Goal: Task Accomplishment & Management: Complete application form

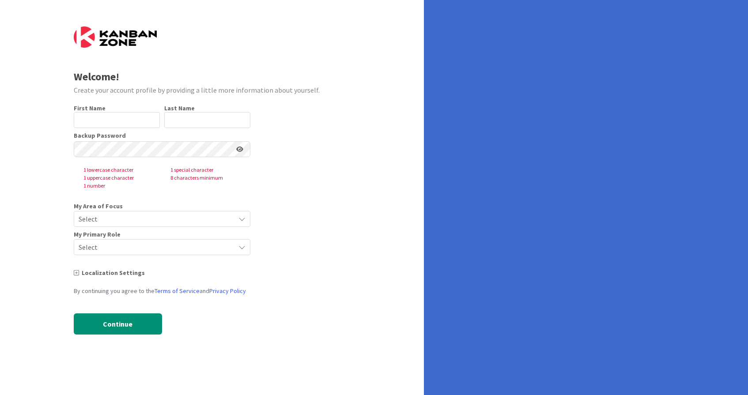
type input "[PERSON_NAME]"
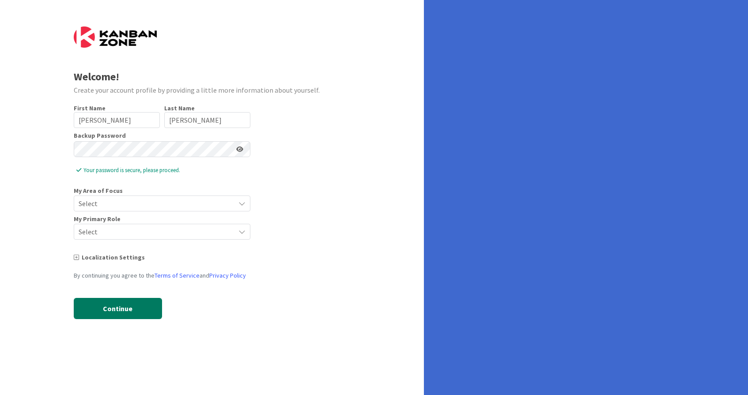
click at [120, 305] on button "Continue" at bounding box center [118, 308] width 88 height 21
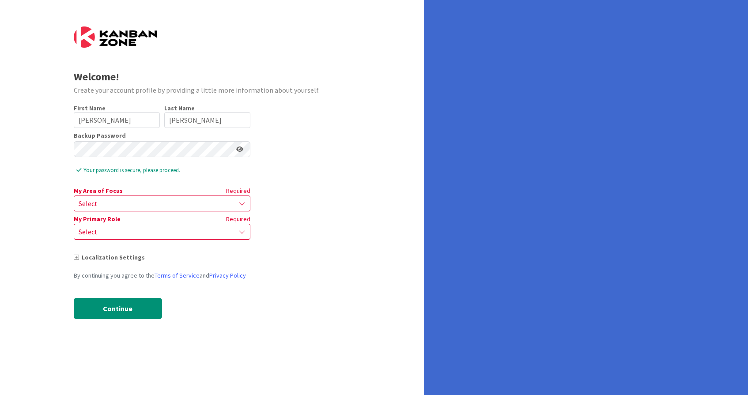
click at [116, 207] on span "Select" at bounding box center [155, 204] width 152 height 12
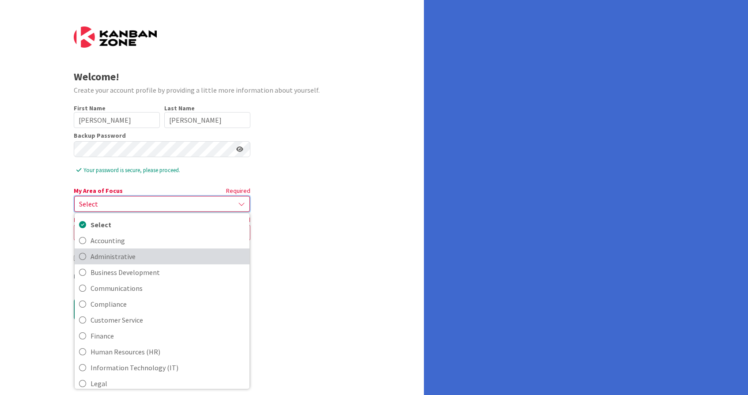
click at [104, 255] on span "Administrative" at bounding box center [168, 256] width 155 height 13
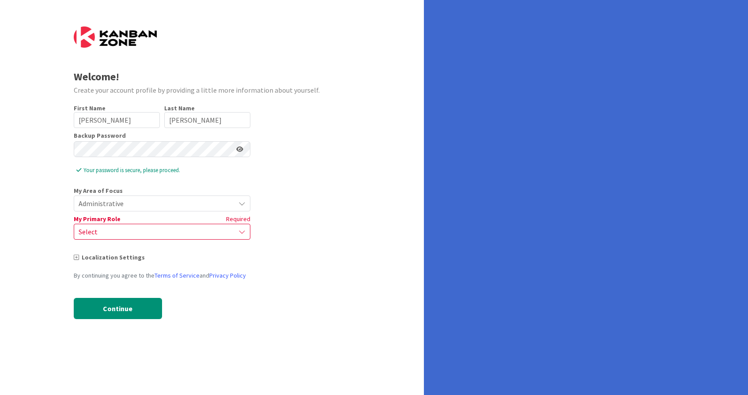
click at [107, 235] on span "Select" at bounding box center [155, 232] width 152 height 12
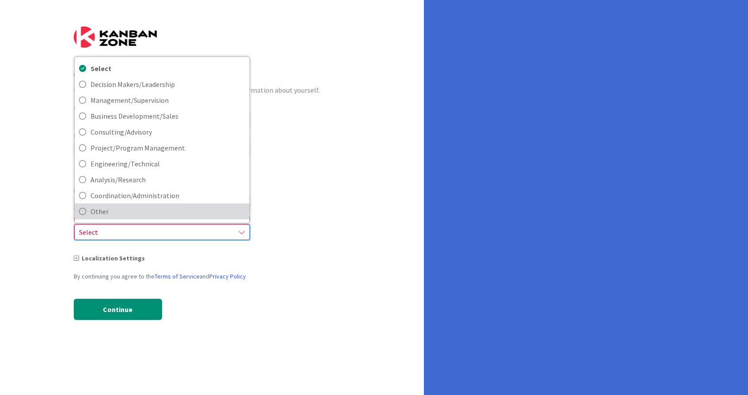
click at [110, 210] on span "Other" at bounding box center [168, 211] width 155 height 13
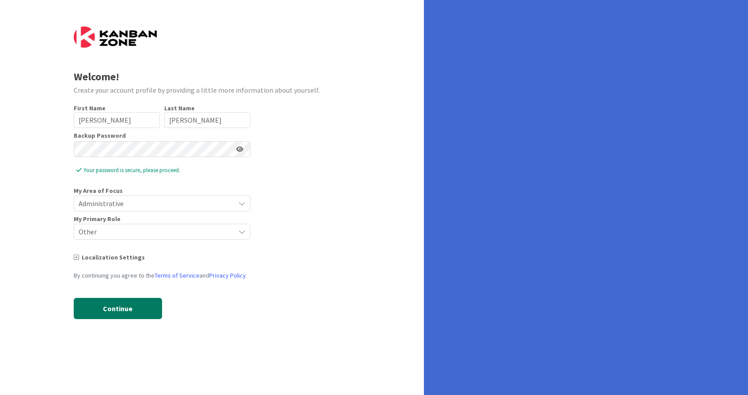
click at [121, 313] on button "Continue" at bounding box center [118, 308] width 88 height 21
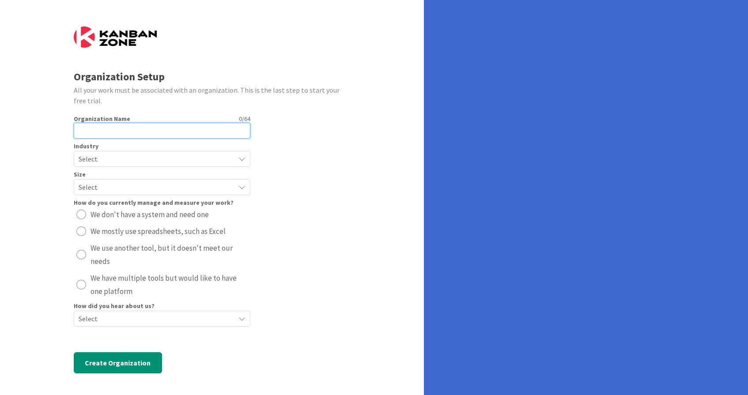
click at [126, 131] on input "text" at bounding box center [162, 131] width 177 height 16
type input "Mother [PERSON_NAME] Academy"
radio button "radio"
click at [117, 158] on span "Select" at bounding box center [155, 159] width 152 height 12
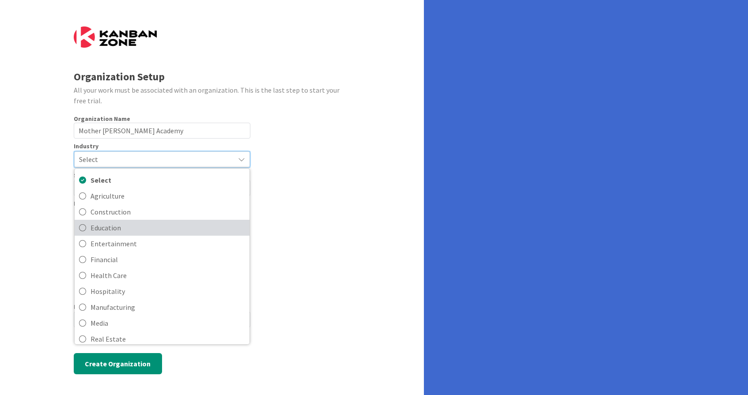
click at [100, 224] on span "Education" at bounding box center [168, 227] width 155 height 13
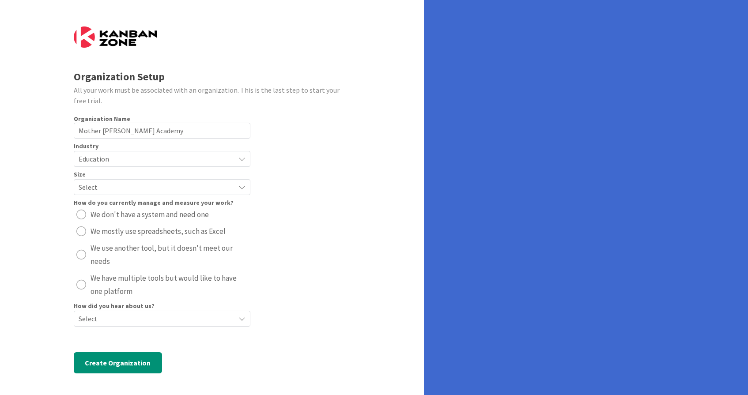
click at [99, 185] on span "Select" at bounding box center [155, 187] width 152 height 12
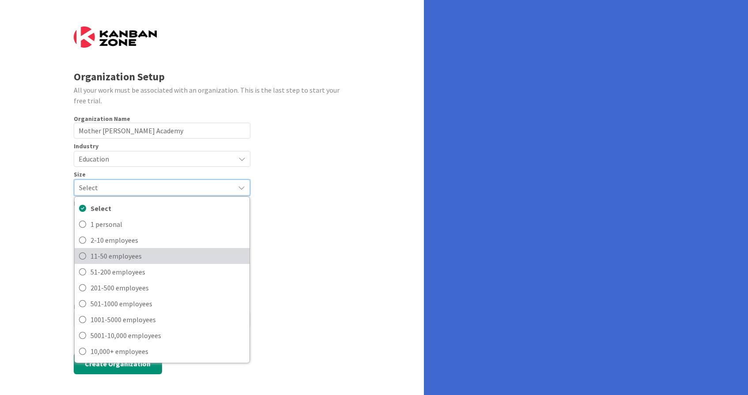
click at [83, 259] on icon at bounding box center [82, 256] width 7 height 13
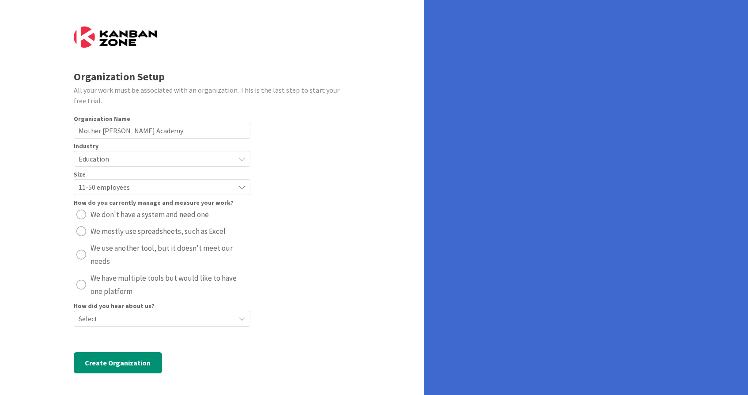
click at [83, 231] on div "radio" at bounding box center [81, 232] width 10 height 10
click at [92, 319] on span "Select" at bounding box center [155, 319] width 152 height 12
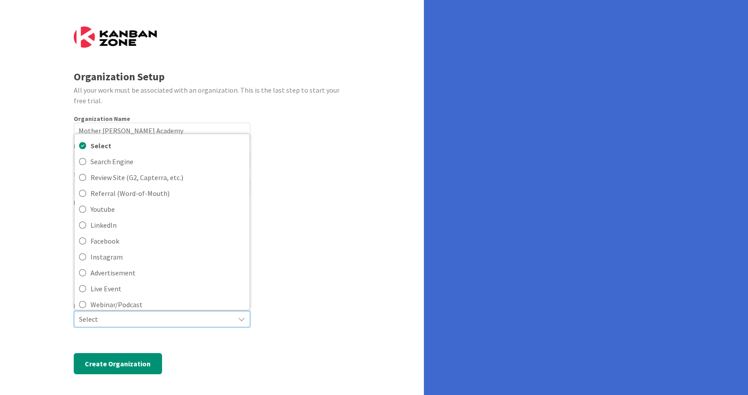
click at [92, 319] on span "Select" at bounding box center [154, 319] width 151 height 12
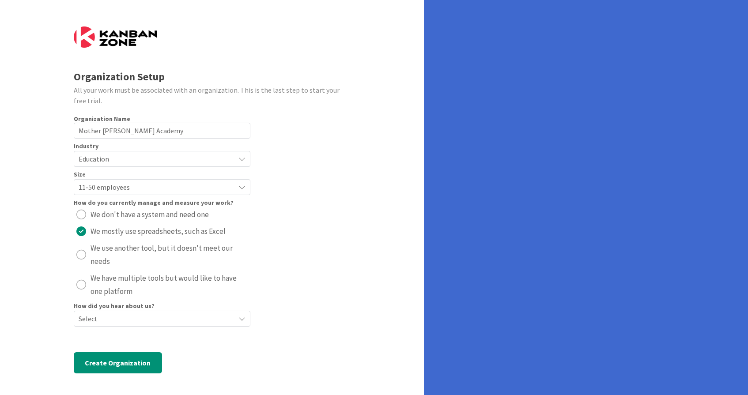
click at [92, 319] on span "Select" at bounding box center [155, 319] width 152 height 12
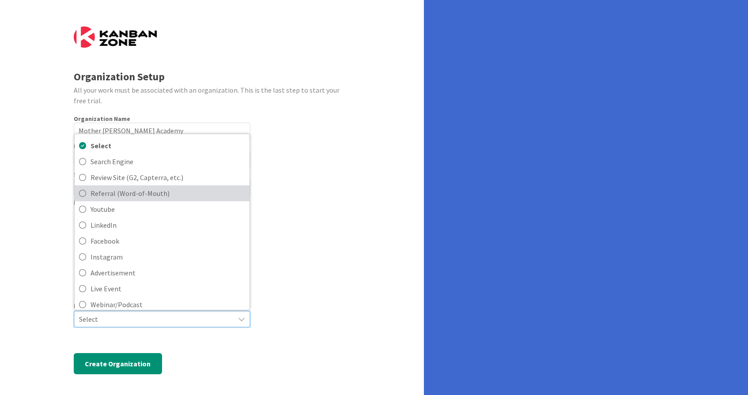
click at [115, 196] on span "Referral (Word-of-Mouth)" at bounding box center [168, 193] width 155 height 13
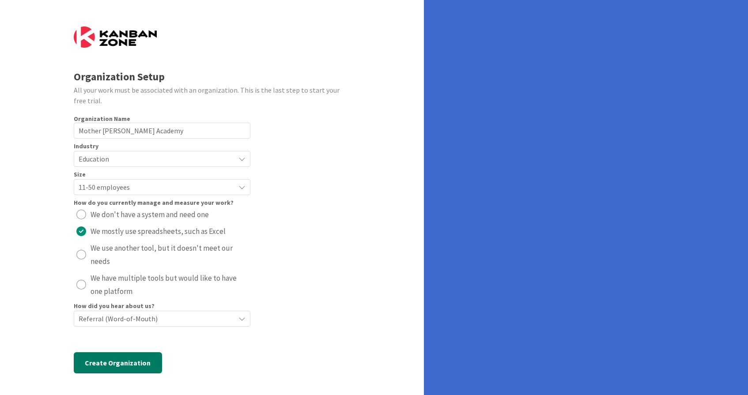
click at [112, 368] on button "Create Organization" at bounding box center [118, 363] width 88 height 21
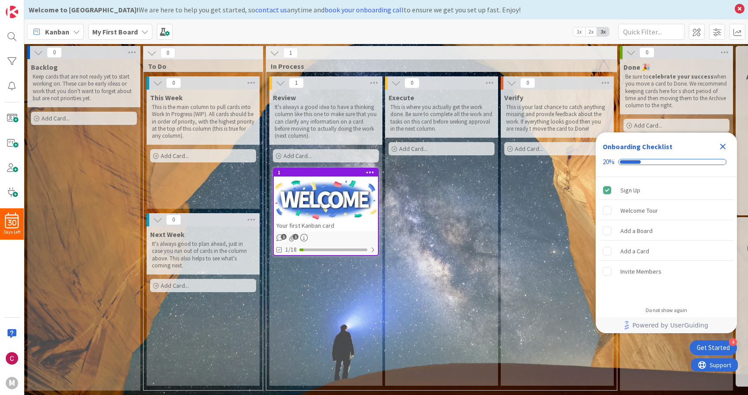
click at [120, 28] on b "My First Board" at bounding box center [115, 31] width 46 height 9
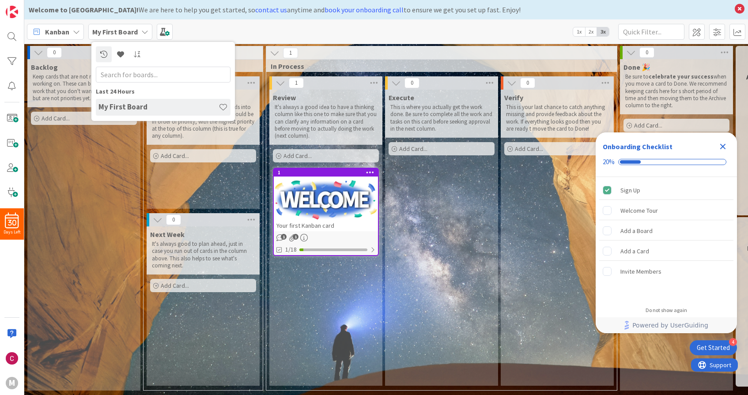
click at [137, 109] on h4 "My First Board" at bounding box center [159, 107] width 120 height 9
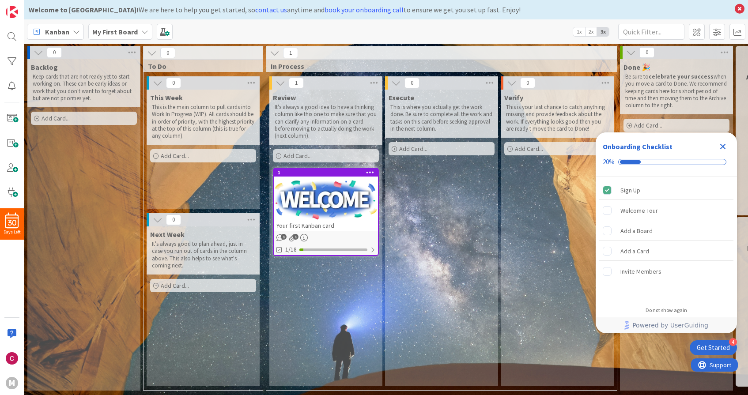
click at [725, 144] on icon "Close Checklist" at bounding box center [723, 146] width 11 height 11
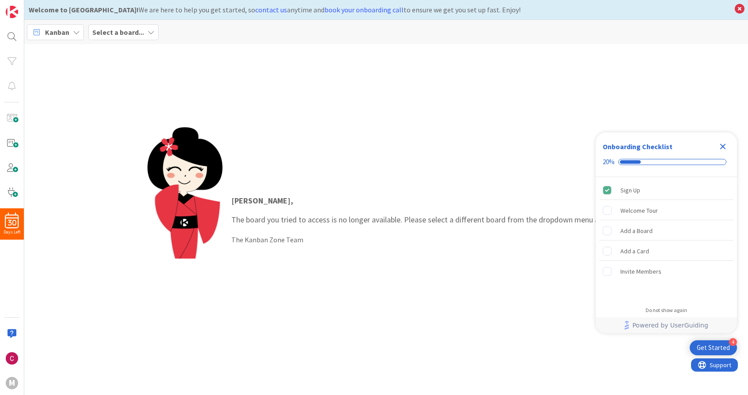
click at [722, 147] on icon "Close Checklist" at bounding box center [724, 147] width 6 height 6
